Goal: Information Seeking & Learning: Learn about a topic

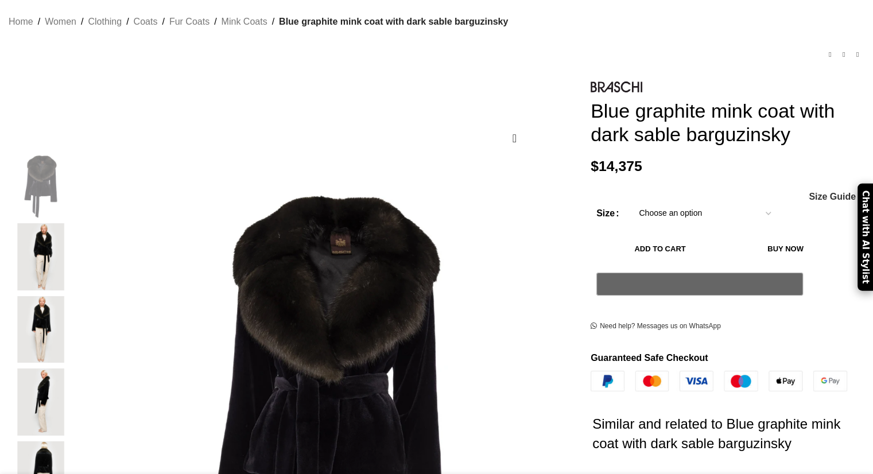
drag, startPoint x: 0, startPoint y: 0, endPoint x: 626, endPoint y: 177, distance: 650.7
click at [626, 175] on p "$ 14,375" at bounding box center [728, 166] width 274 height 17
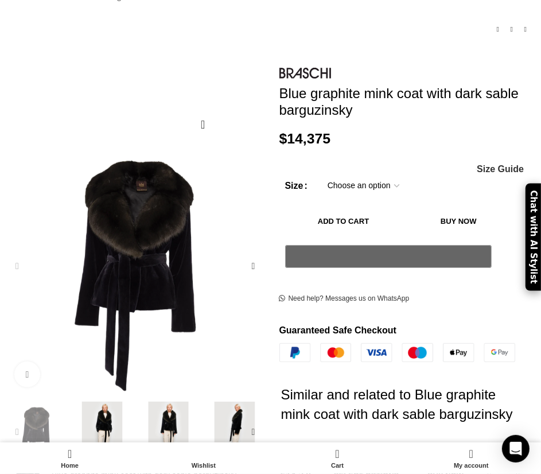
click at [94, 405] on img "2 / 8" at bounding box center [102, 432] width 60 height 60
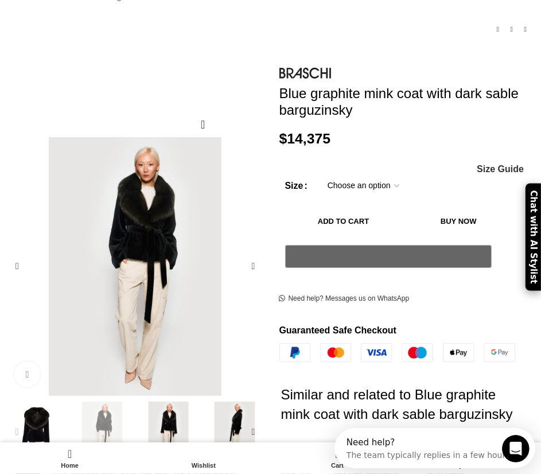
click at [60, 410] on img "1 / 8" at bounding box center [36, 432] width 60 height 60
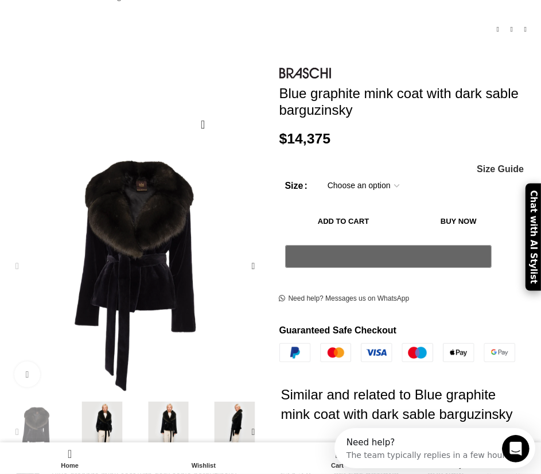
scroll to position [0, 161]
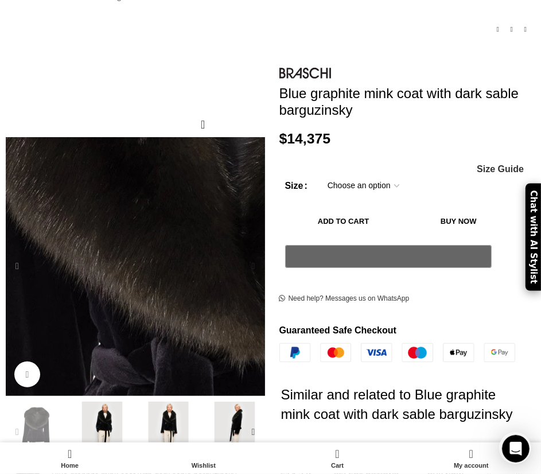
click at [94, 219] on img "1 / 8" at bounding box center [242, 407] width 918 height 1377
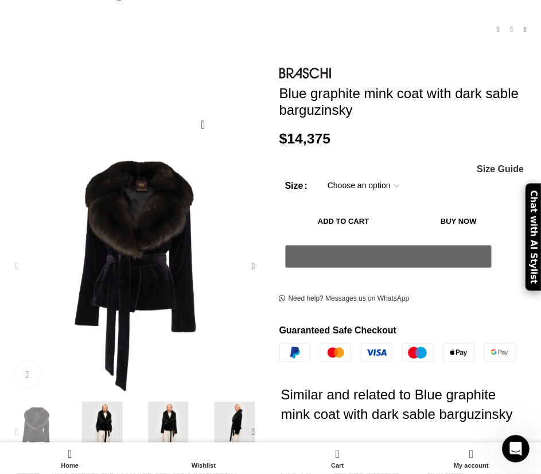
click at [96, 413] on img "2 / 8" at bounding box center [102, 432] width 60 height 60
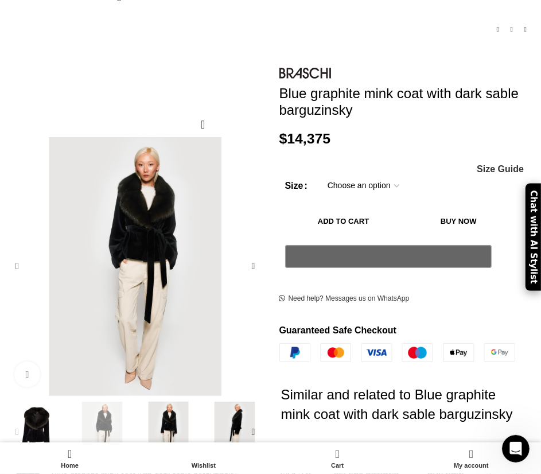
click at [154, 413] on img "3 / 8" at bounding box center [168, 432] width 60 height 60
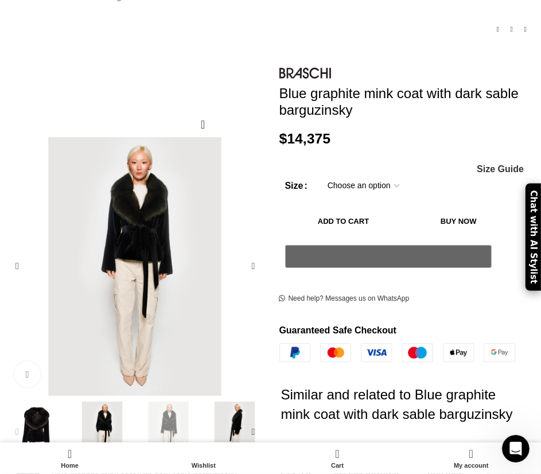
click at [253, 421] on div "Next slide" at bounding box center [253, 432] width 23 height 23
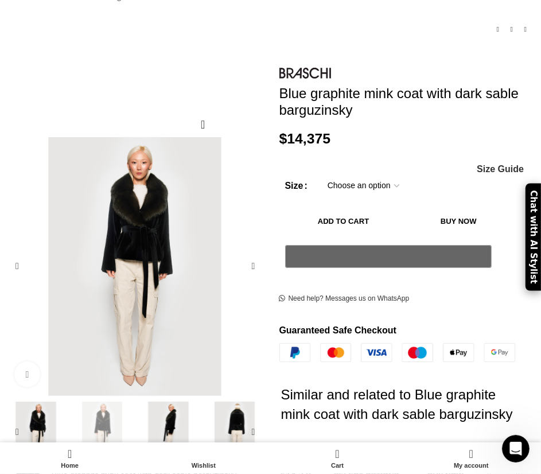
click at [234, 408] on img "5 / 8" at bounding box center [234, 432] width 60 height 60
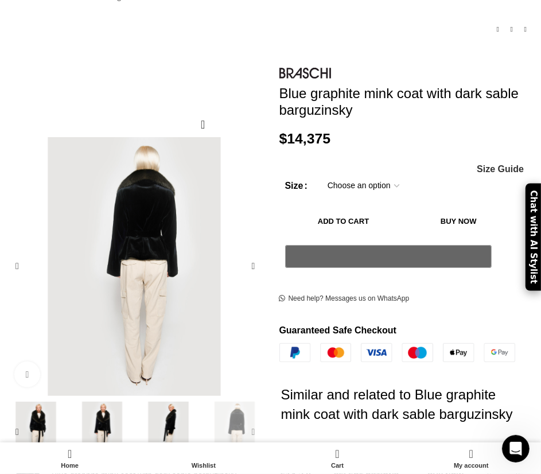
scroll to position [0, 323]
click at [261, 421] on div "Next slide" at bounding box center [253, 432] width 23 height 23
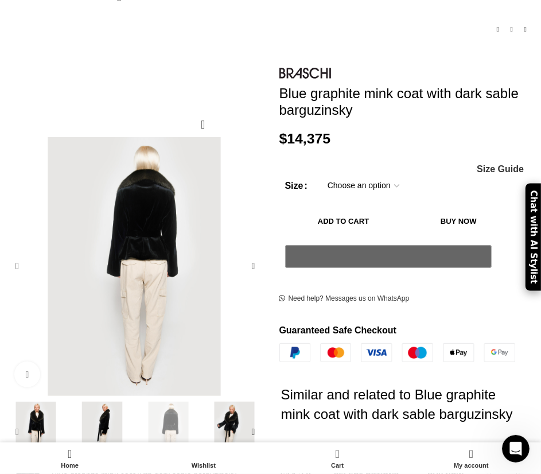
click at [17, 421] on div "Previous slide" at bounding box center [17, 432] width 23 height 23
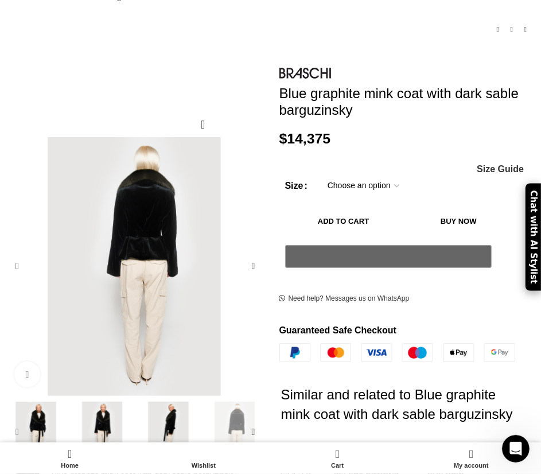
click at [17, 421] on div "Previous slide" at bounding box center [17, 432] width 23 height 23
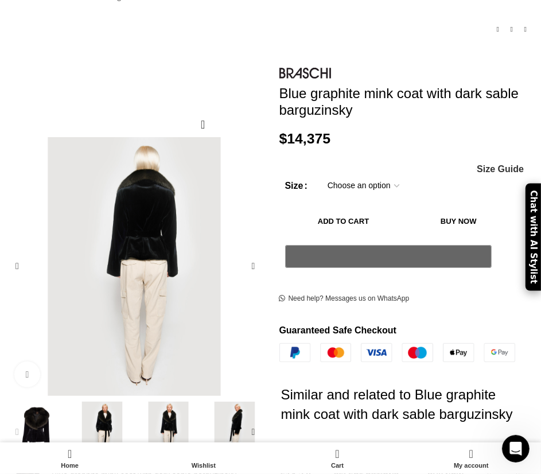
click at [17, 421] on div "Previous slide" at bounding box center [17, 432] width 23 height 23
click at [44, 421] on img "1 / 8" at bounding box center [36, 432] width 60 height 60
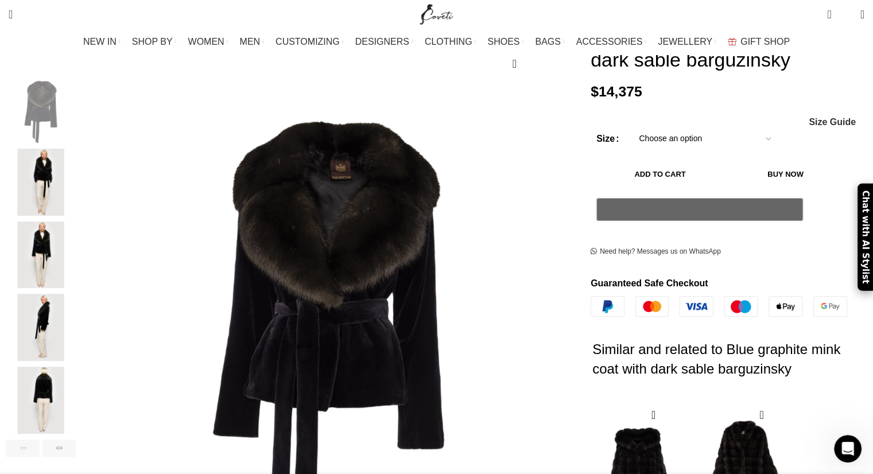
scroll to position [0, 484]
